Goal: Task Accomplishment & Management: Manage account settings

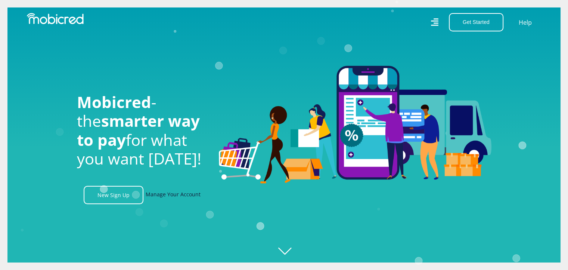
scroll to position [0, 532]
click at [163, 200] on link "Manage Your Account" at bounding box center [173, 195] width 55 height 18
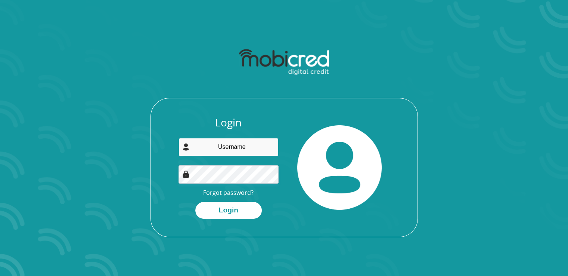
click at [211, 147] on input "email" at bounding box center [229, 147] width 100 height 18
type input "[EMAIL_ADDRESS][DOMAIN_NAME]"
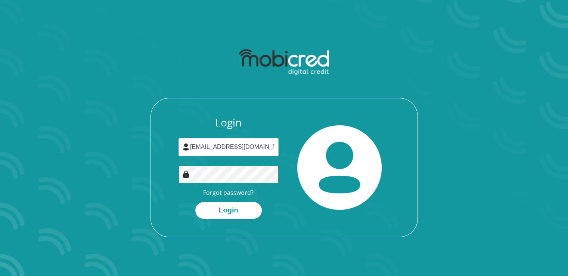
click at [195, 202] on button "Login" at bounding box center [228, 210] width 66 height 17
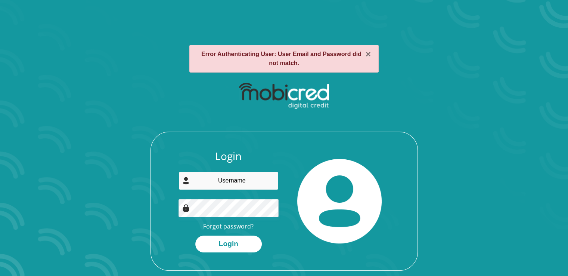
click at [220, 174] on input "email" at bounding box center [229, 180] width 100 height 18
type input "mornevr77@gmail.com"
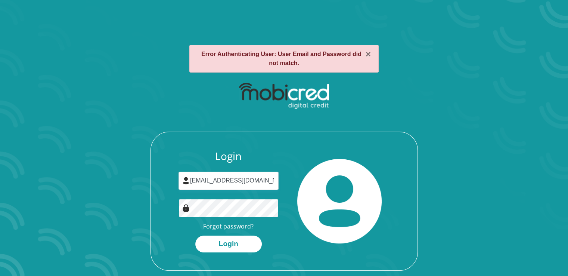
click at [195, 235] on button "Login" at bounding box center [228, 243] width 66 height 17
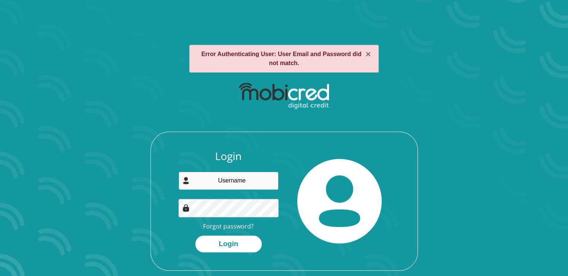
click at [224, 186] on input "email" at bounding box center [229, 180] width 100 height 18
type input "morne.vanrensburg@acs-autocon.com"
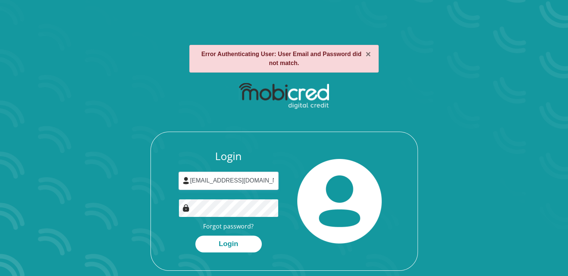
click at [195, 235] on button "Login" at bounding box center [228, 243] width 66 height 17
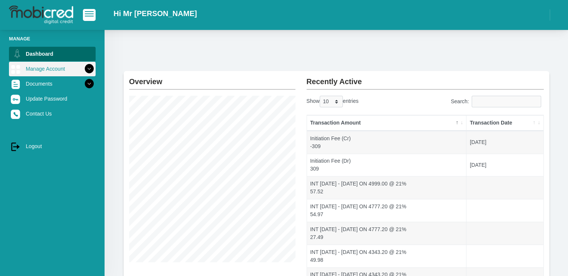
click at [57, 68] on link "Manage Account" at bounding box center [52, 69] width 87 height 14
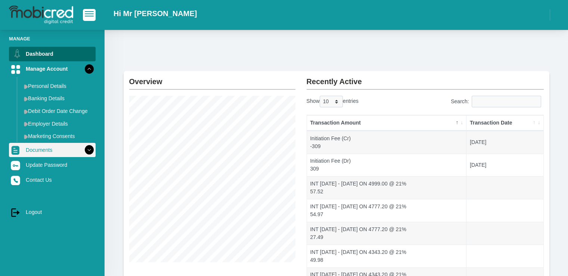
click at [83, 151] on icon at bounding box center [89, 149] width 13 height 13
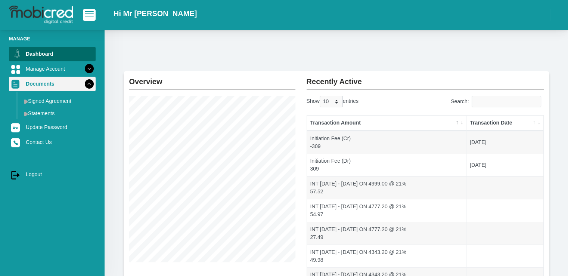
click at [85, 82] on icon at bounding box center [89, 83] width 13 height 13
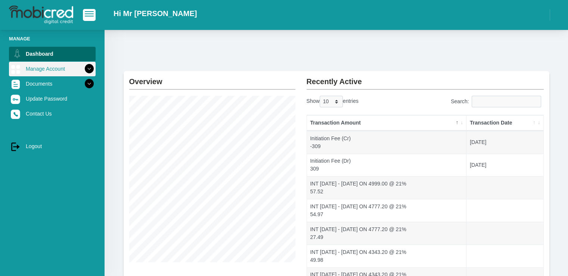
click at [84, 66] on icon at bounding box center [89, 68] width 13 height 13
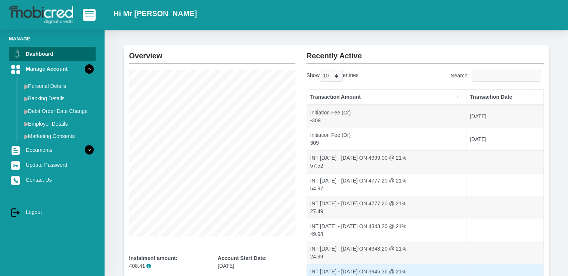
scroll to position [15, 0]
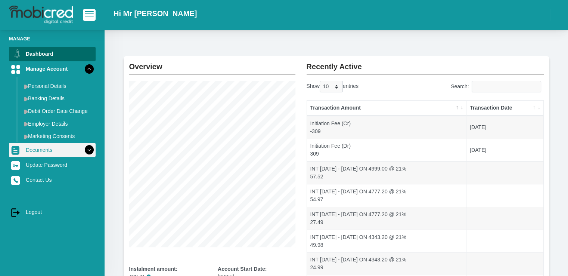
click at [83, 150] on icon at bounding box center [89, 149] width 13 height 13
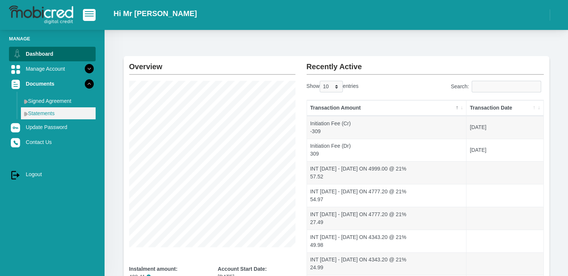
click at [40, 110] on link "Statements" at bounding box center [58, 113] width 75 height 12
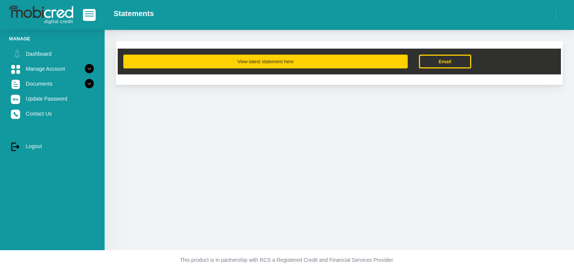
click at [296, 63] on button "View latest statement here" at bounding box center [265, 62] width 284 height 14
click at [229, 62] on button "View latest statement here" at bounding box center [265, 62] width 284 height 14
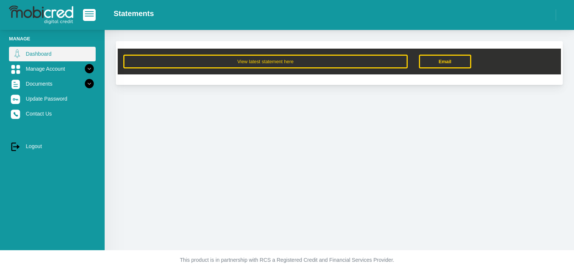
click at [27, 56] on link "Dashboard" at bounding box center [52, 54] width 87 height 14
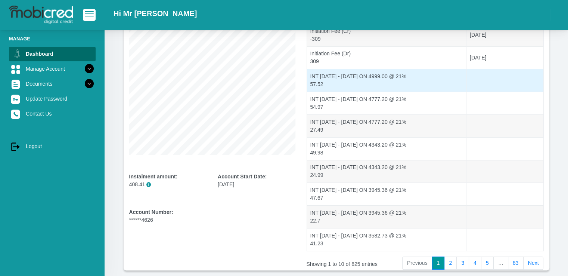
scroll to position [144, 0]
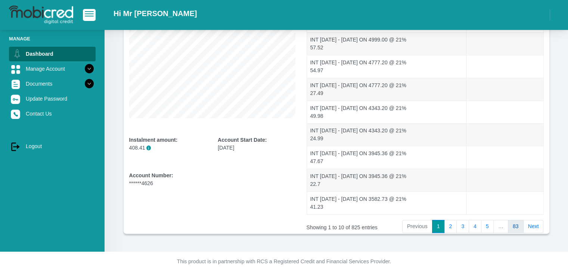
click at [519, 227] on link "83" at bounding box center [516, 226] width 16 height 13
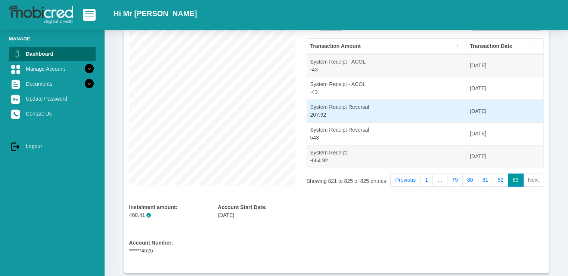
scroll to position [0, 0]
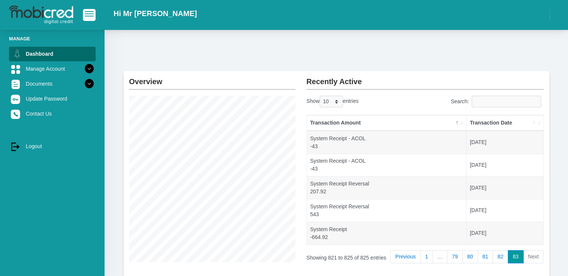
click at [533, 254] on li "Next" at bounding box center [534, 256] width 20 height 13
click at [335, 100] on select "10 25 50 100" at bounding box center [331, 102] width 23 height 12
select select "100"
click at [320, 96] on select "10 25 50 100" at bounding box center [331, 102] width 23 height 12
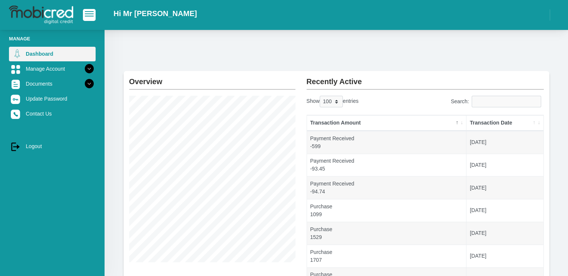
click at [50, 53] on link "Dashboard" at bounding box center [52, 54] width 87 height 14
